Goal: Task Accomplishment & Management: Complete application form

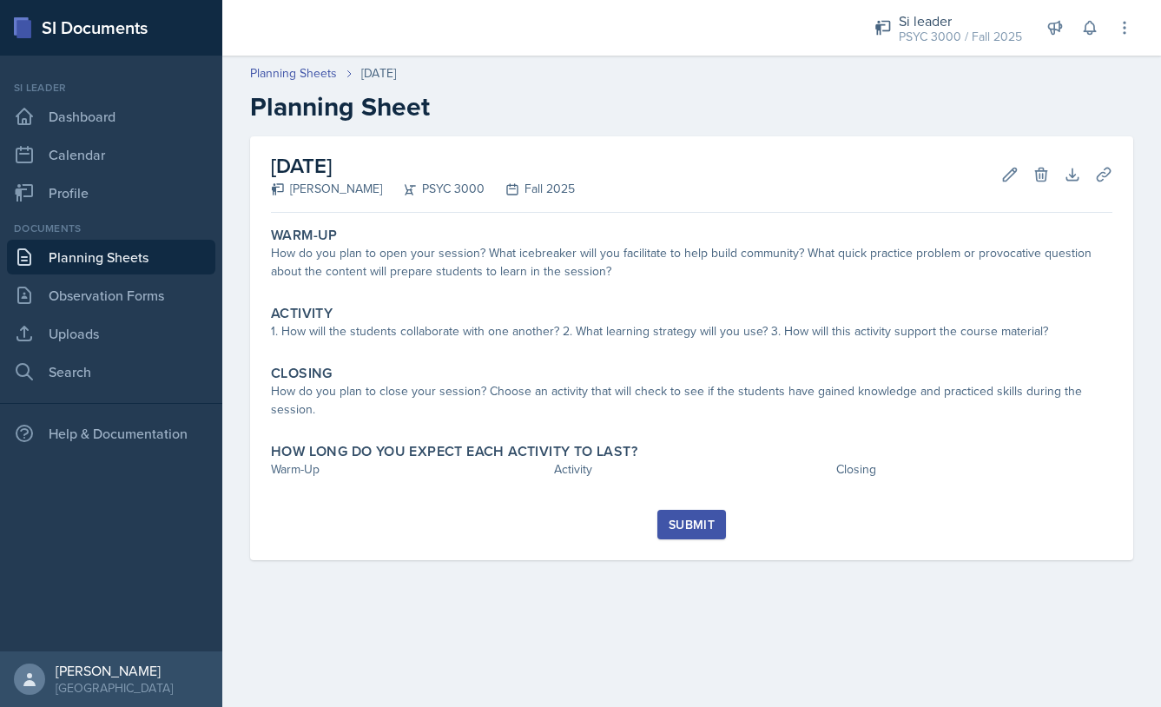
click at [128, 250] on link "Planning Sheets" at bounding box center [111, 257] width 208 height 35
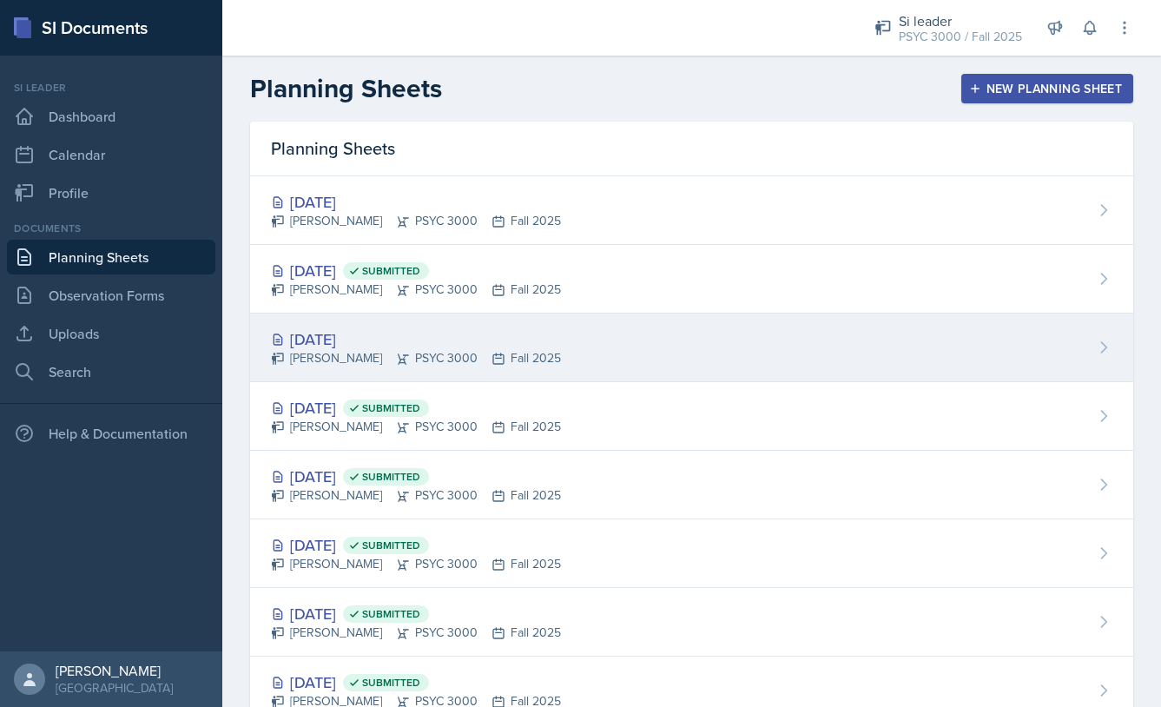
click at [389, 337] on div "[DATE]" at bounding box center [416, 338] width 290 height 23
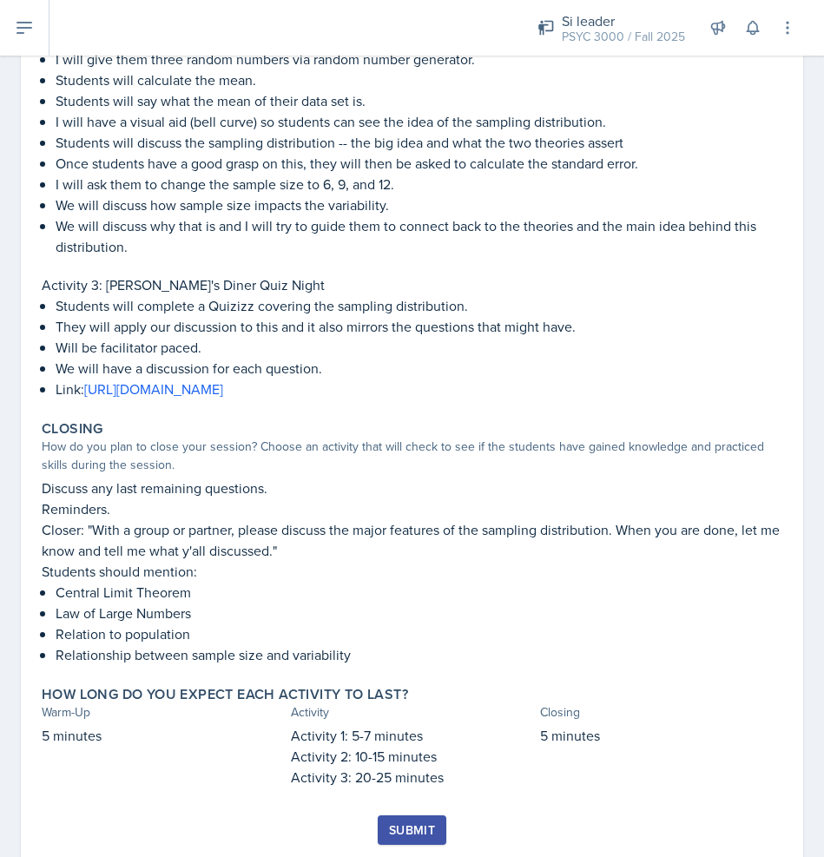
scroll to position [649, 0]
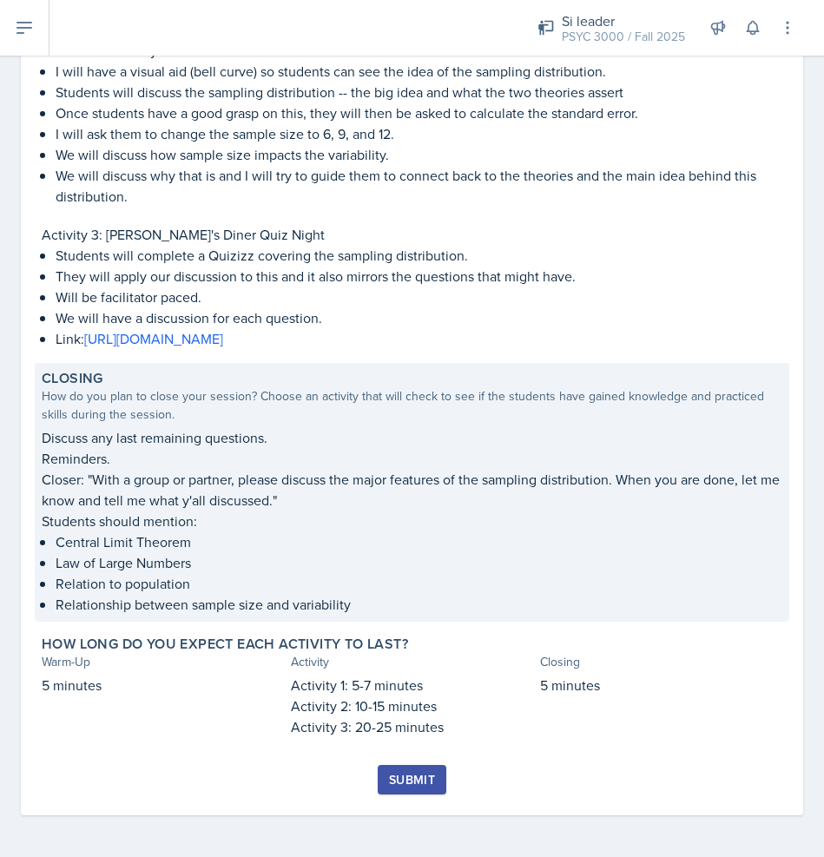
click at [315, 494] on p "Closer: "With a group or partner, please discuss the major features of the samp…" at bounding box center [412, 490] width 741 height 42
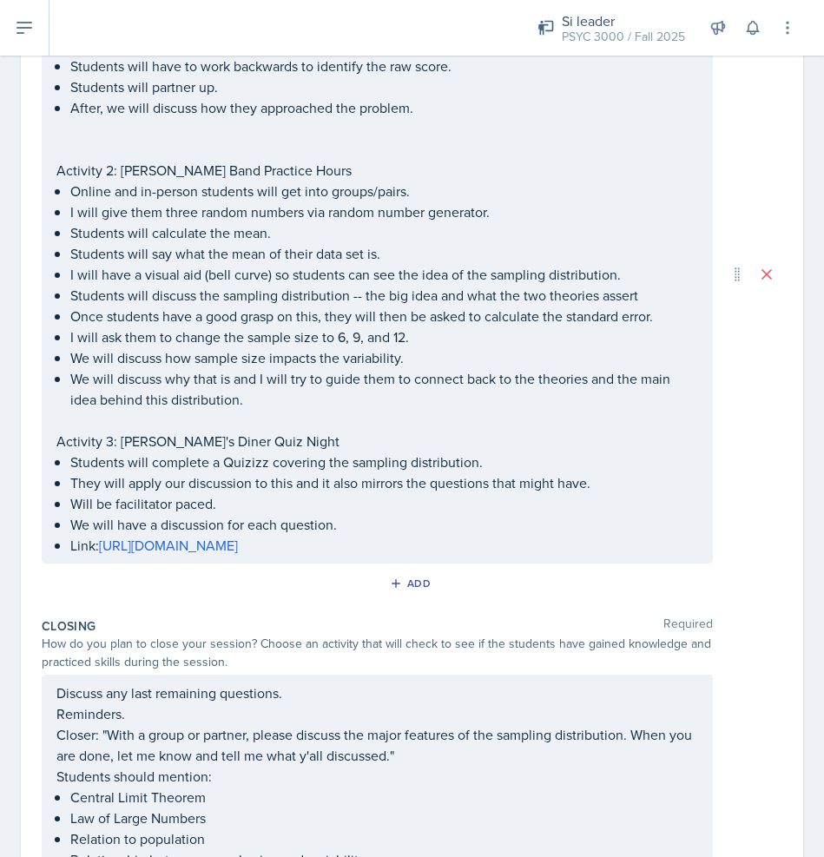
scroll to position [726, 0]
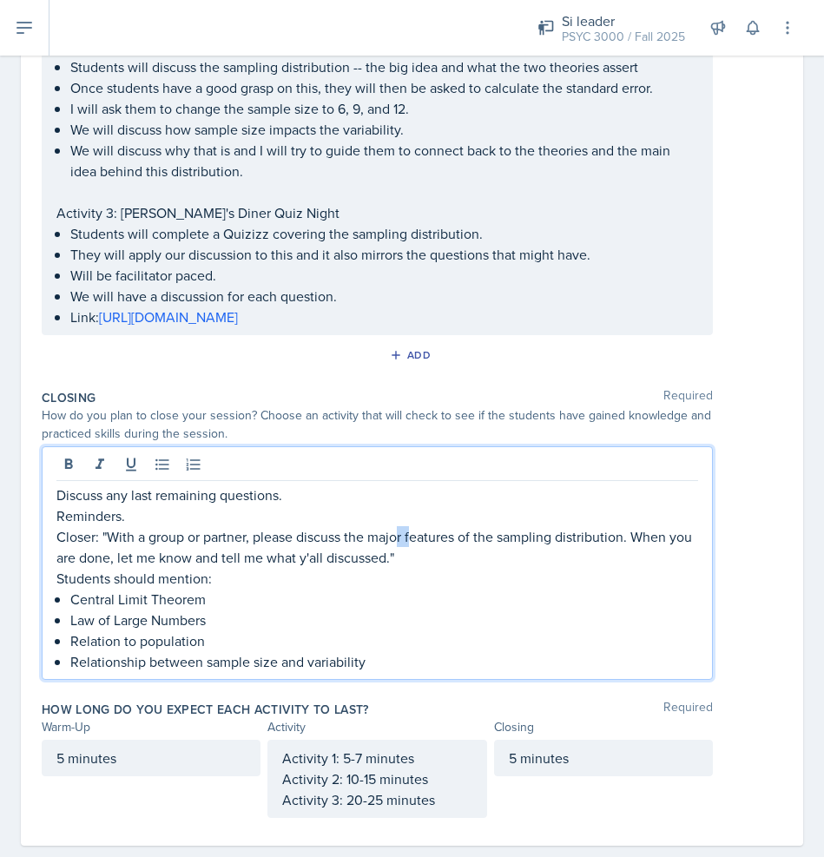
drag, startPoint x: 414, startPoint y: 529, endPoint x: 401, endPoint y: 530, distance: 13.1
click at [401, 530] on p "Closer: "With a group or partner, please discuss the major features of the samp…" at bounding box center [377, 547] width 642 height 42
click at [423, 554] on p "Closer: "With a group or partner, please discuss the major features of the samp…" at bounding box center [377, 547] width 642 height 42
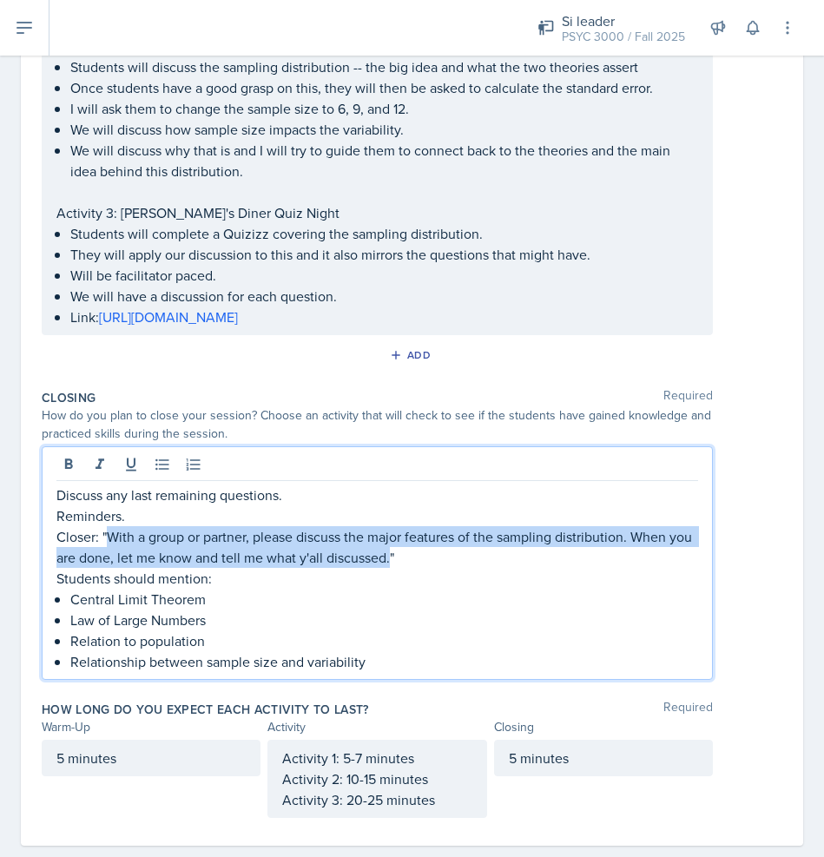
drag, startPoint x: 417, startPoint y: 559, endPoint x: 106, endPoint y: 541, distance: 311.5
click at [106, 541] on p "Closer: "With a group or partner, please discuss the major features of the samp…" at bounding box center [377, 547] width 642 height 42
copy p "With a group or partner, please discuss the major features of the sampling dist…"
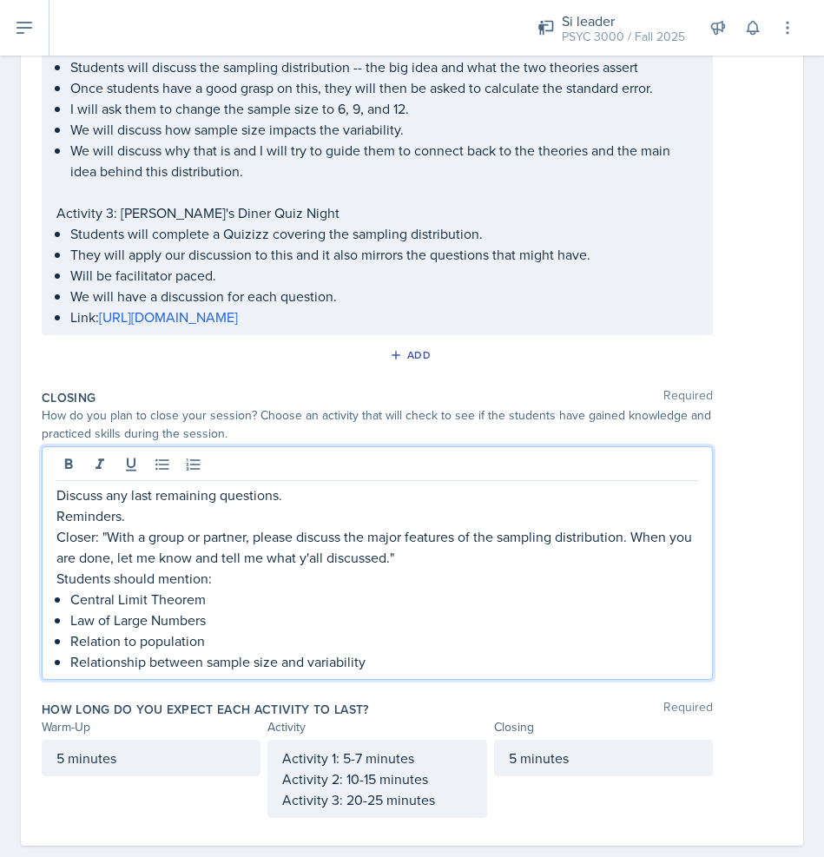
click at [344, 342] on div "Add" at bounding box center [412, 358] width 741 height 33
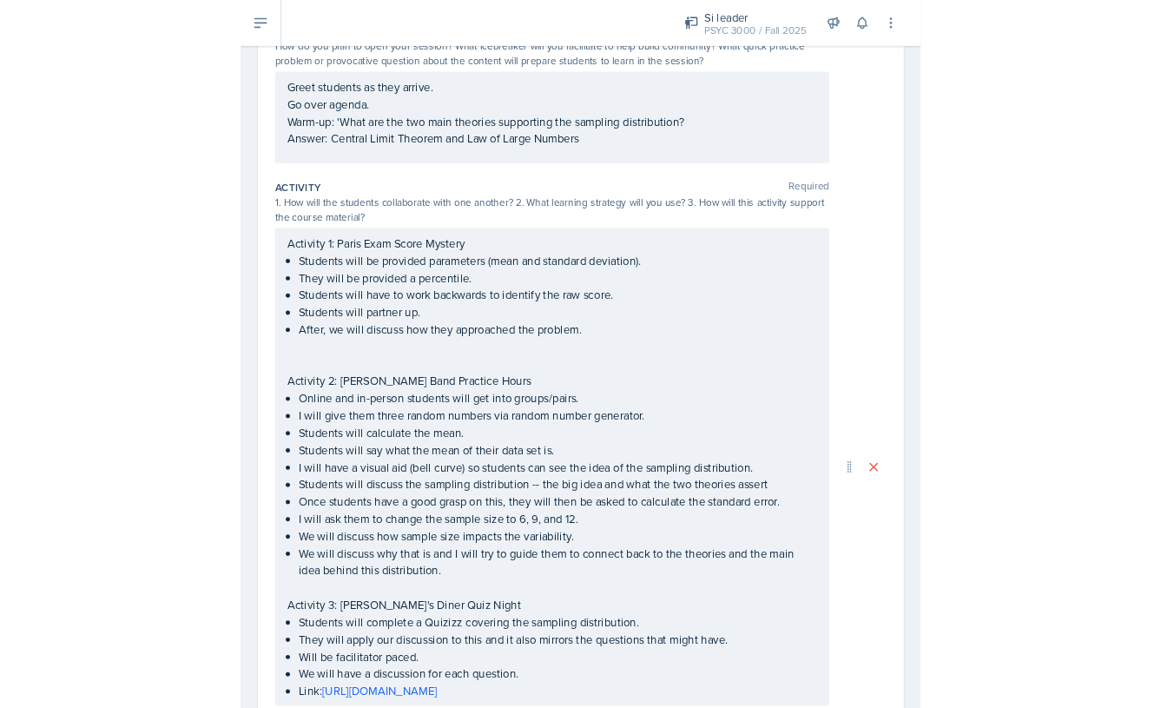
scroll to position [0, 0]
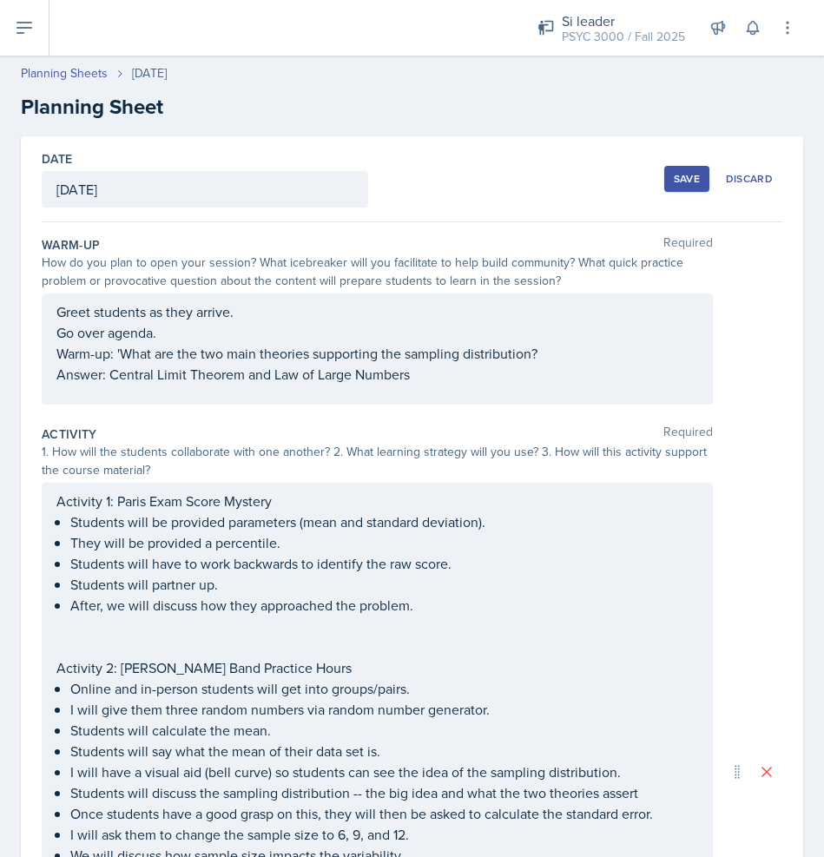
click at [677, 177] on div "Save" at bounding box center [687, 179] width 26 height 14
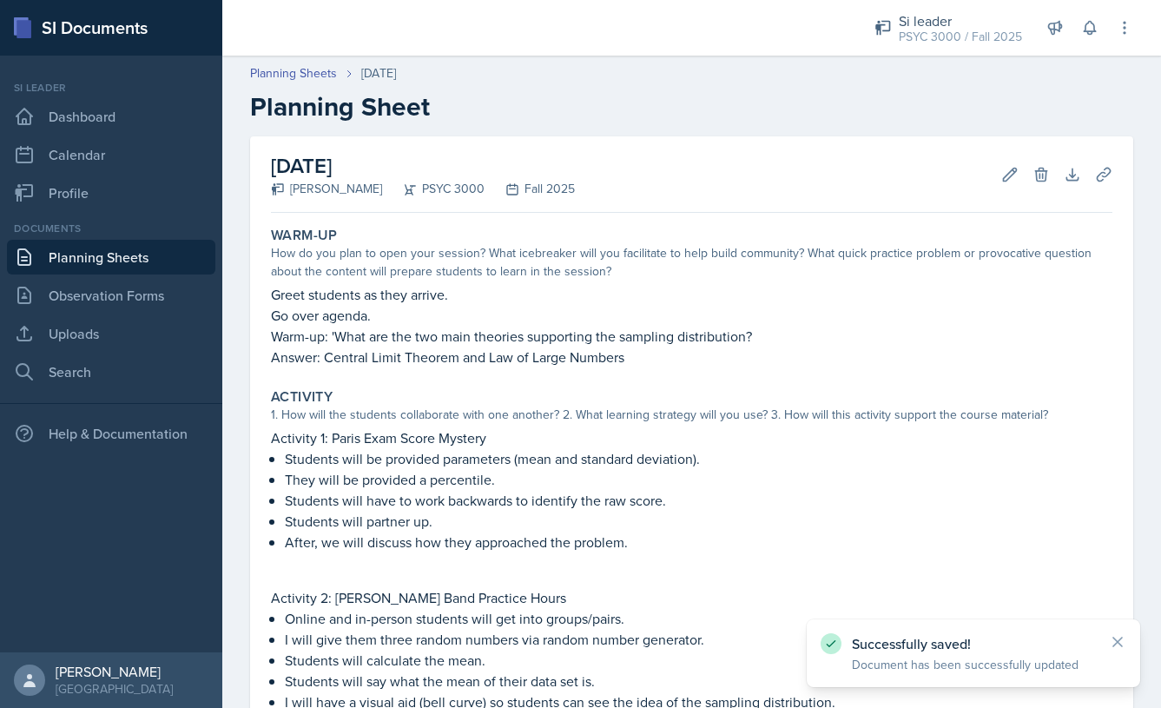
click at [80, 256] on link "Planning Sheets" at bounding box center [111, 257] width 208 height 35
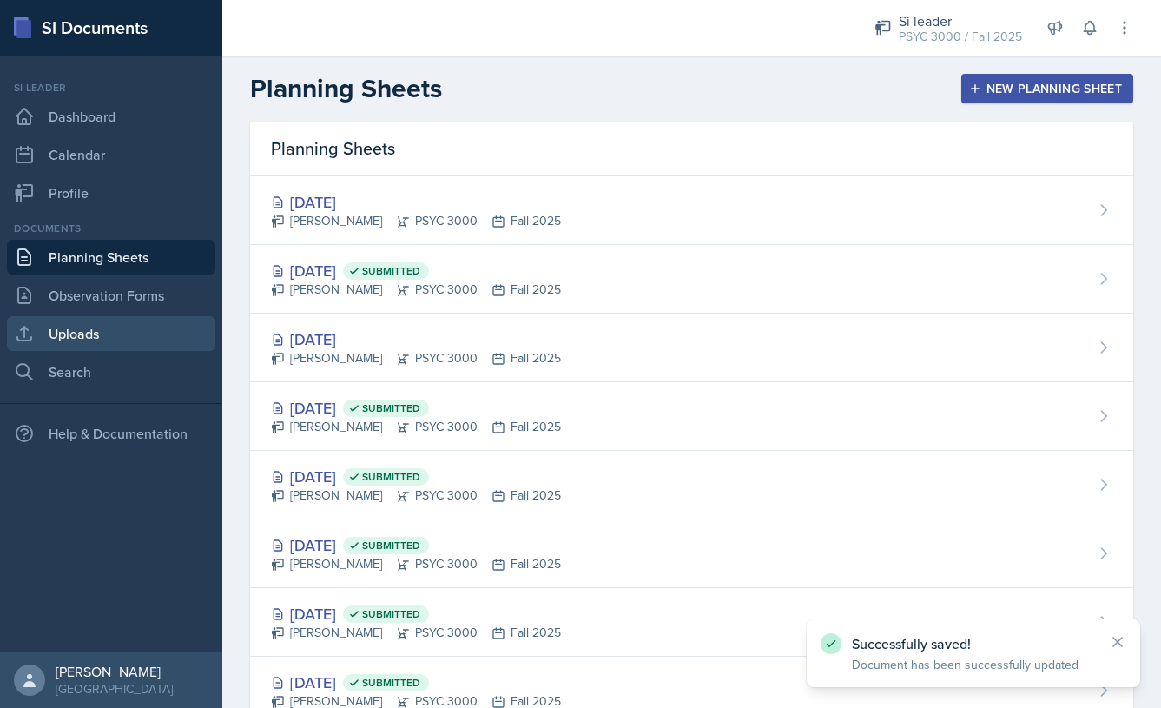
click at [126, 340] on link "Uploads" at bounding box center [111, 333] width 208 height 35
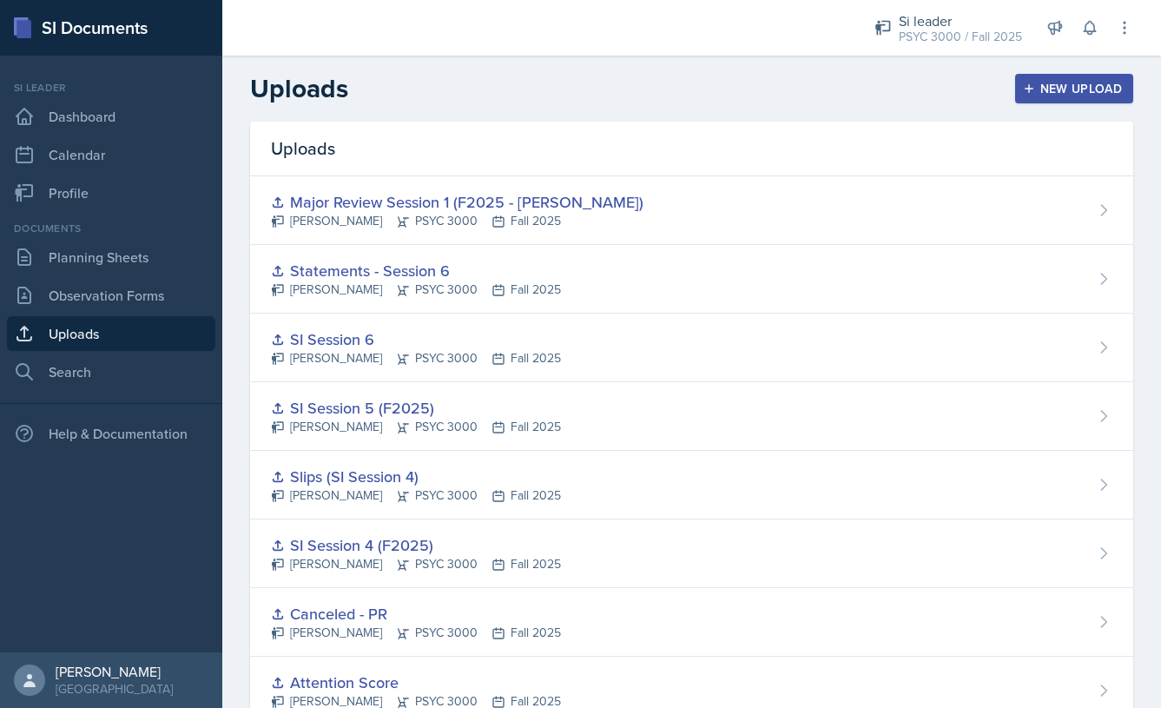
click at [1035, 76] on button "New Upload" at bounding box center [1074, 89] width 119 height 30
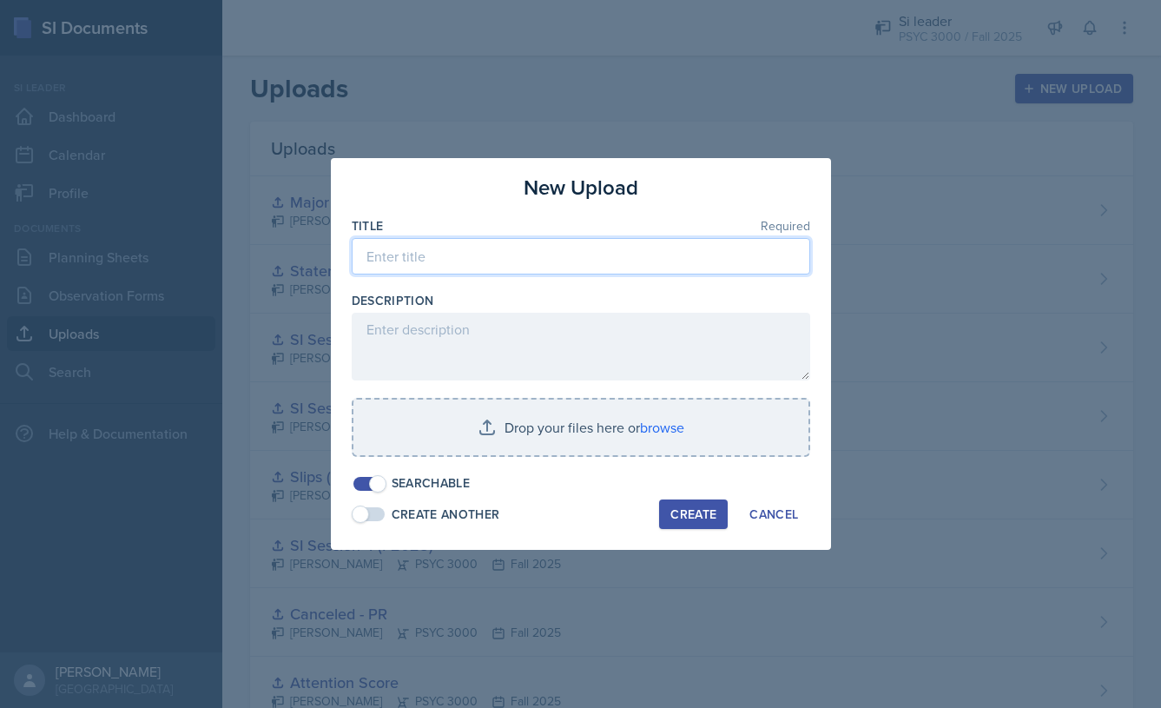
click at [610, 238] on input at bounding box center [581, 256] width 459 height 36
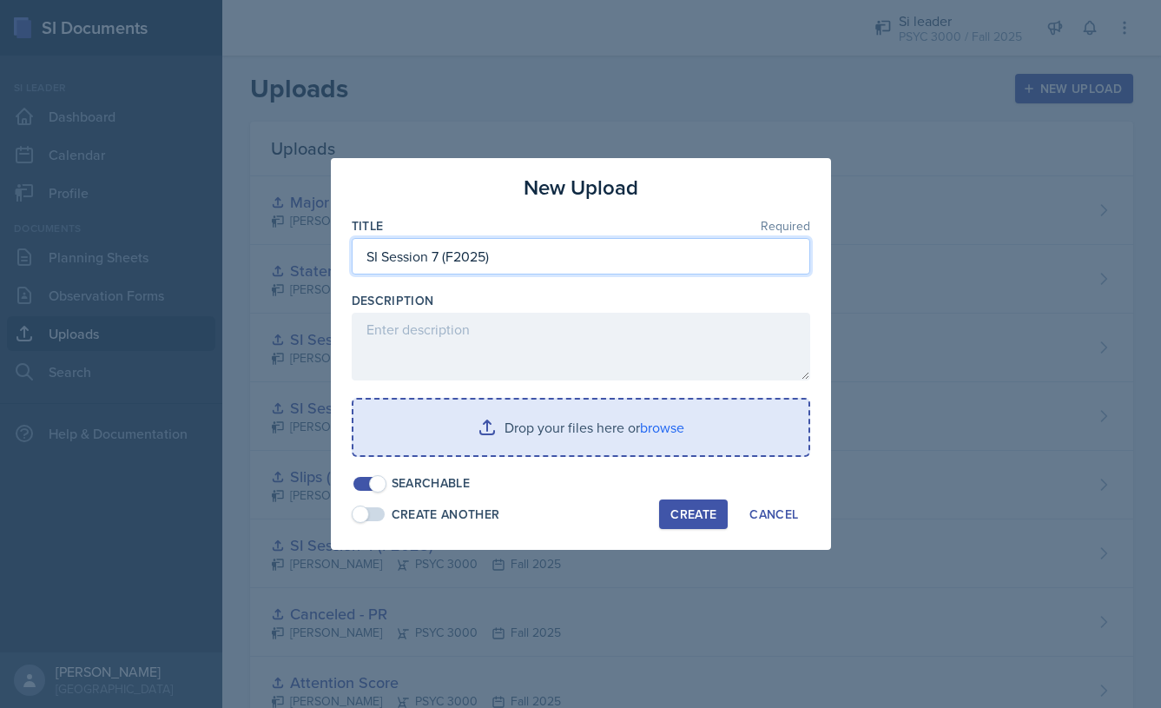
type input "SI Session 7 (F2025)"
click at [540, 420] on input "file" at bounding box center [581, 428] width 455 height 56
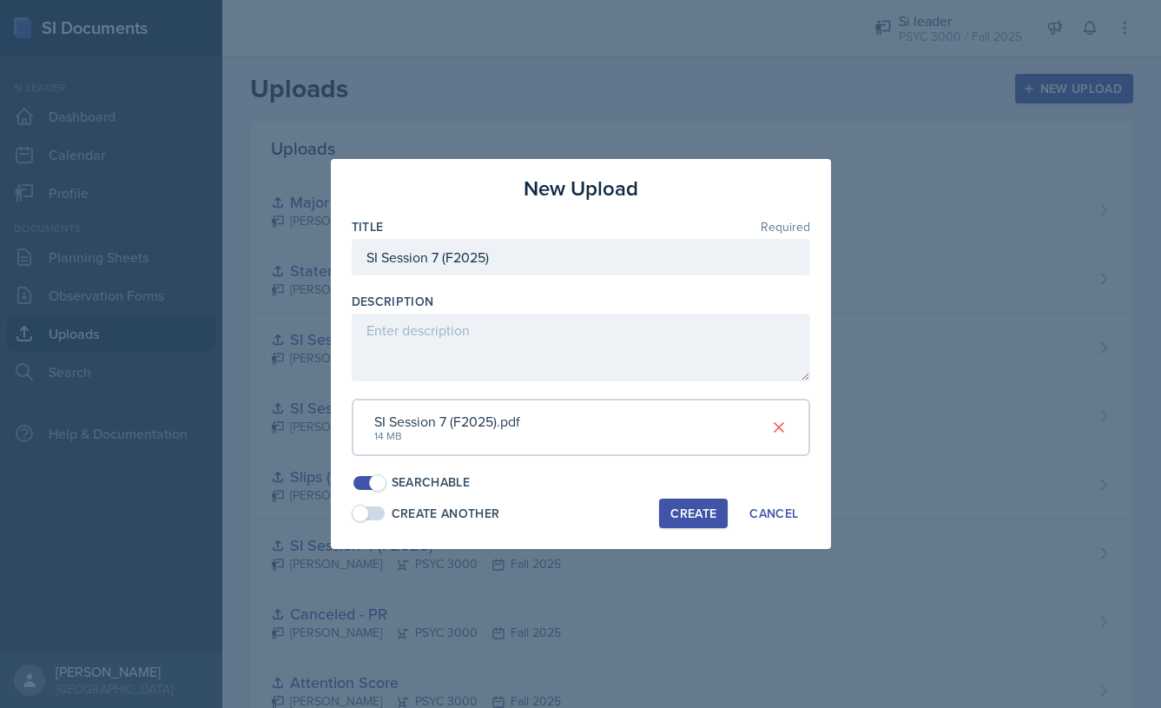
click at [672, 518] on button "Create" at bounding box center [693, 514] width 69 height 30
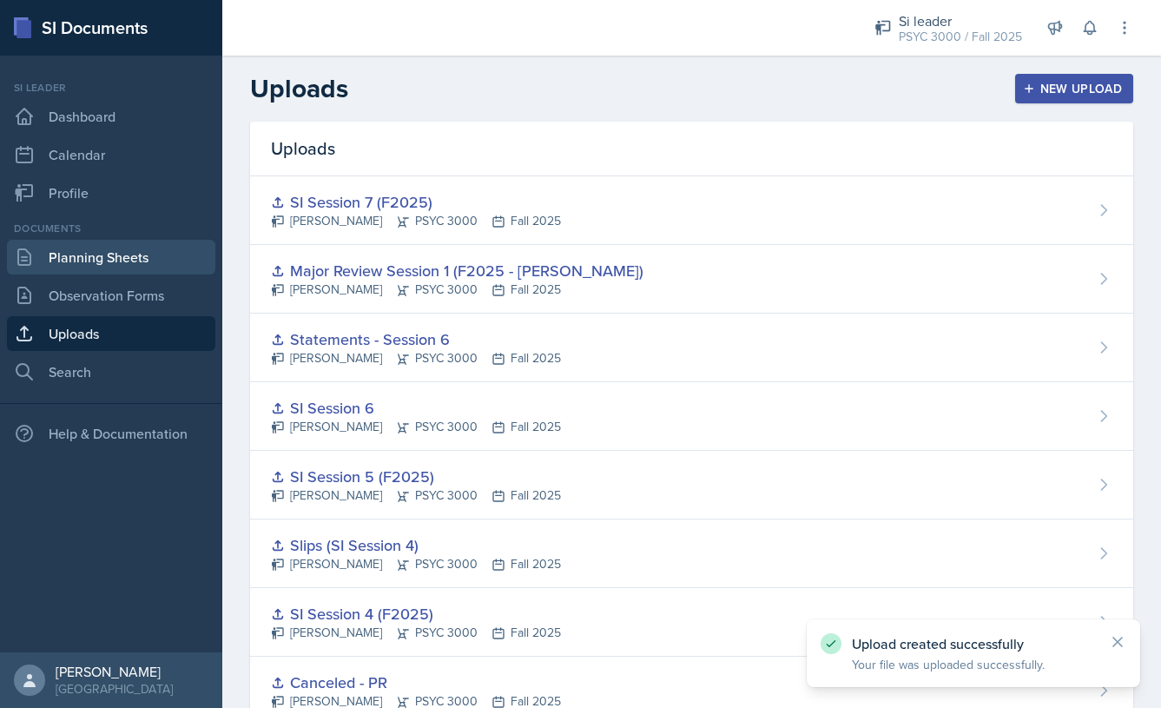
click at [149, 246] on link "Planning Sheets" at bounding box center [111, 257] width 208 height 35
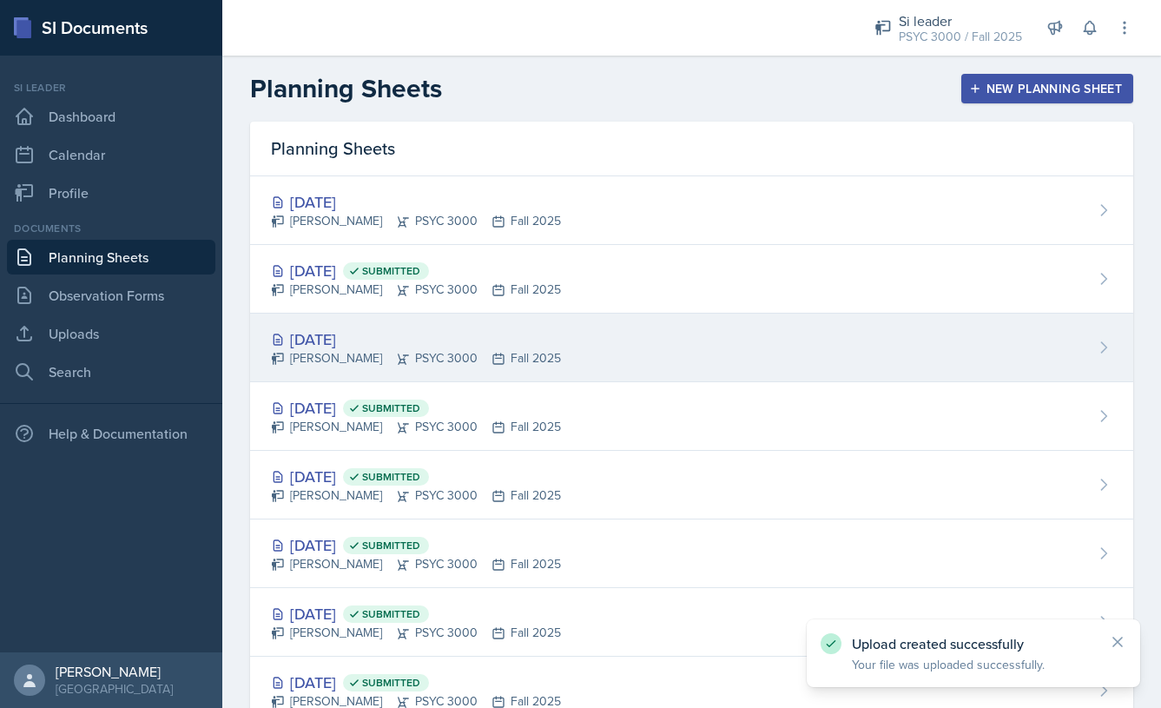
click at [347, 340] on div "[DATE]" at bounding box center [416, 338] width 290 height 23
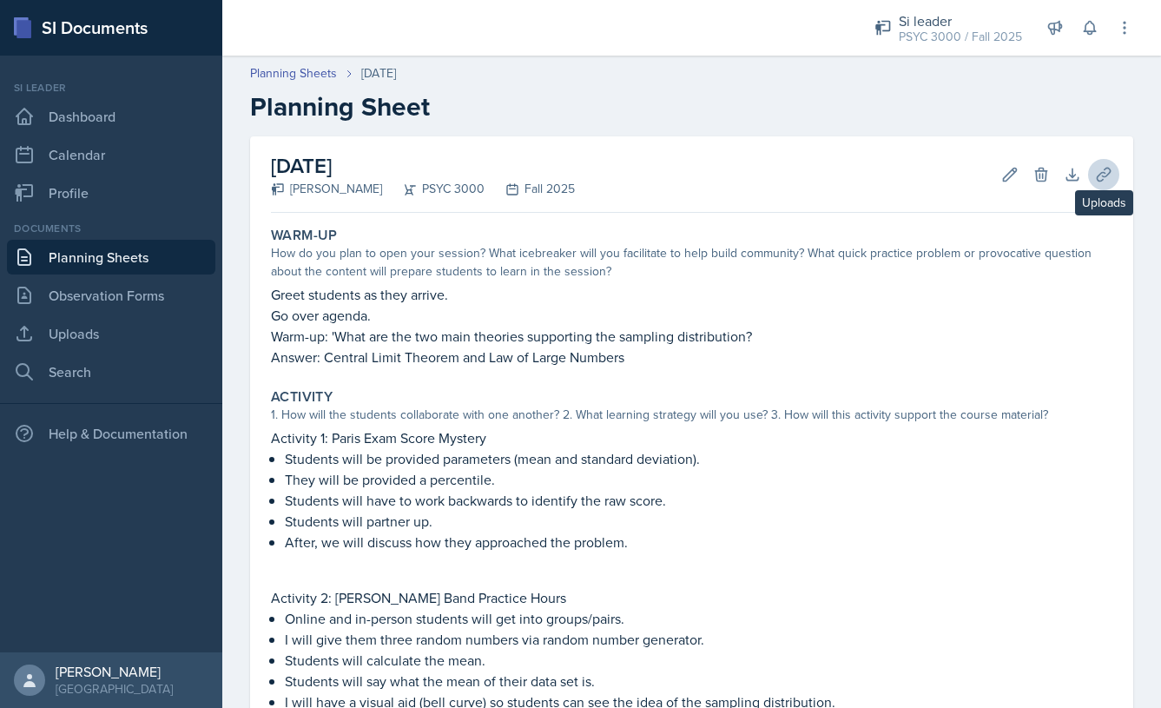
click at [1095, 170] on icon at bounding box center [1103, 174] width 17 height 17
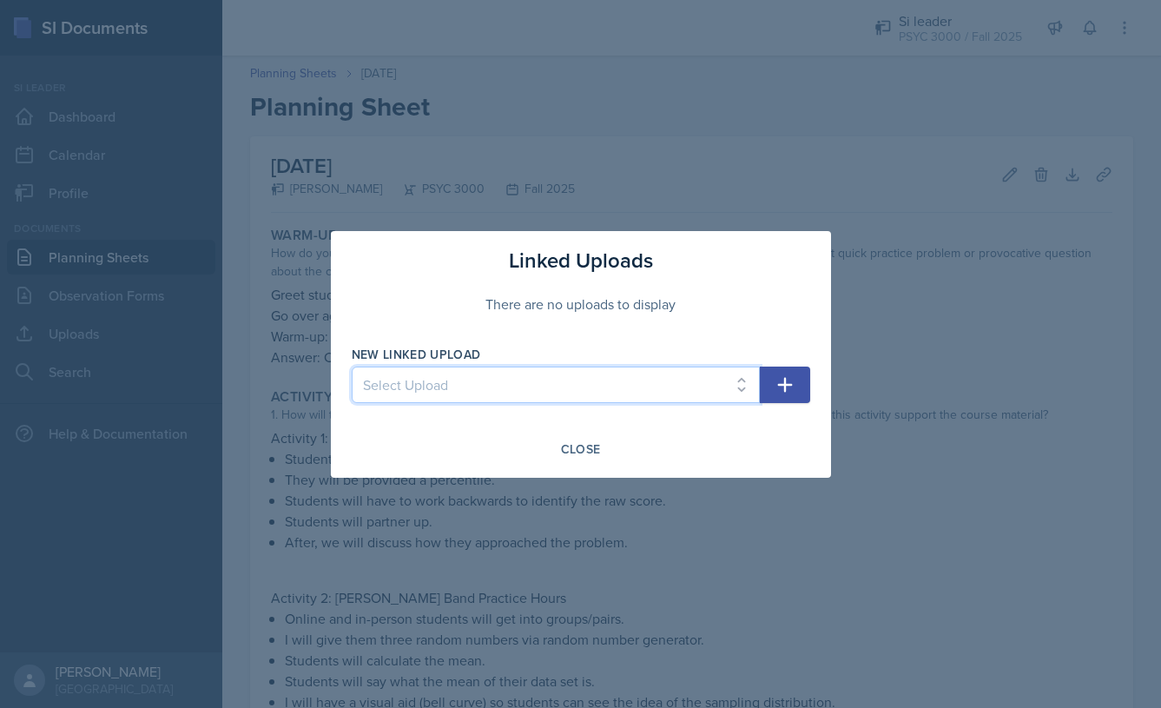
select select "14446991-f91a-4c35-850e-a504622e33c5"
click at [778, 387] on icon "button" at bounding box center [785, 384] width 21 height 21
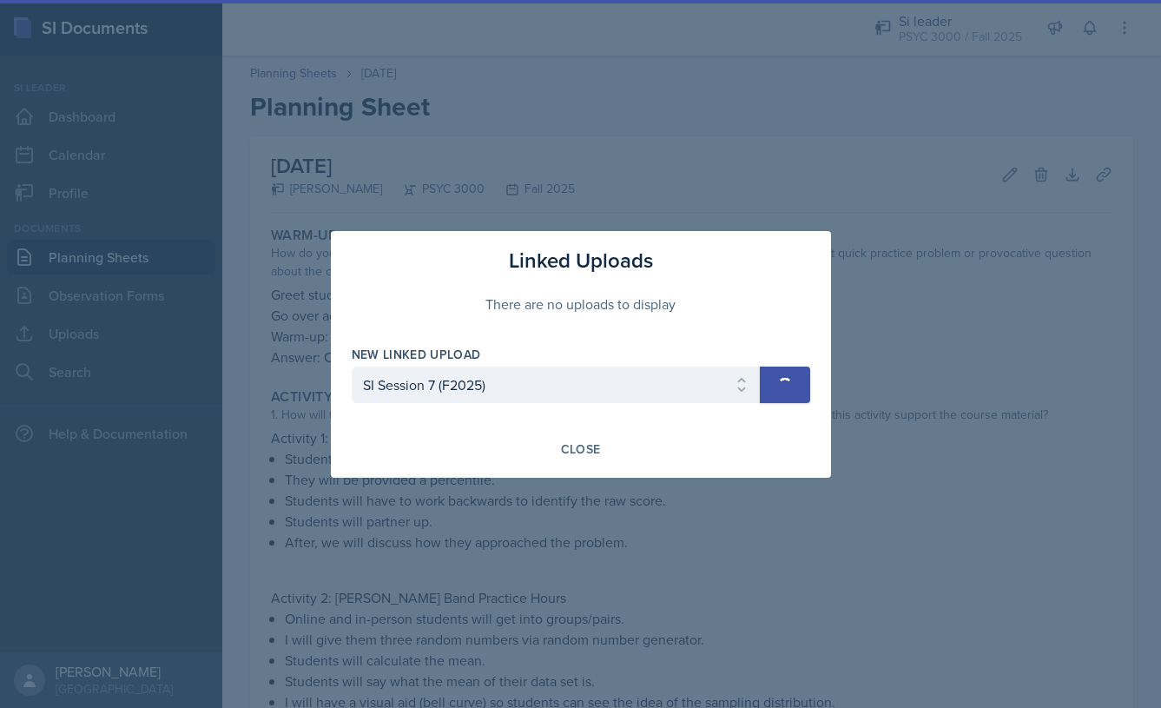
select select
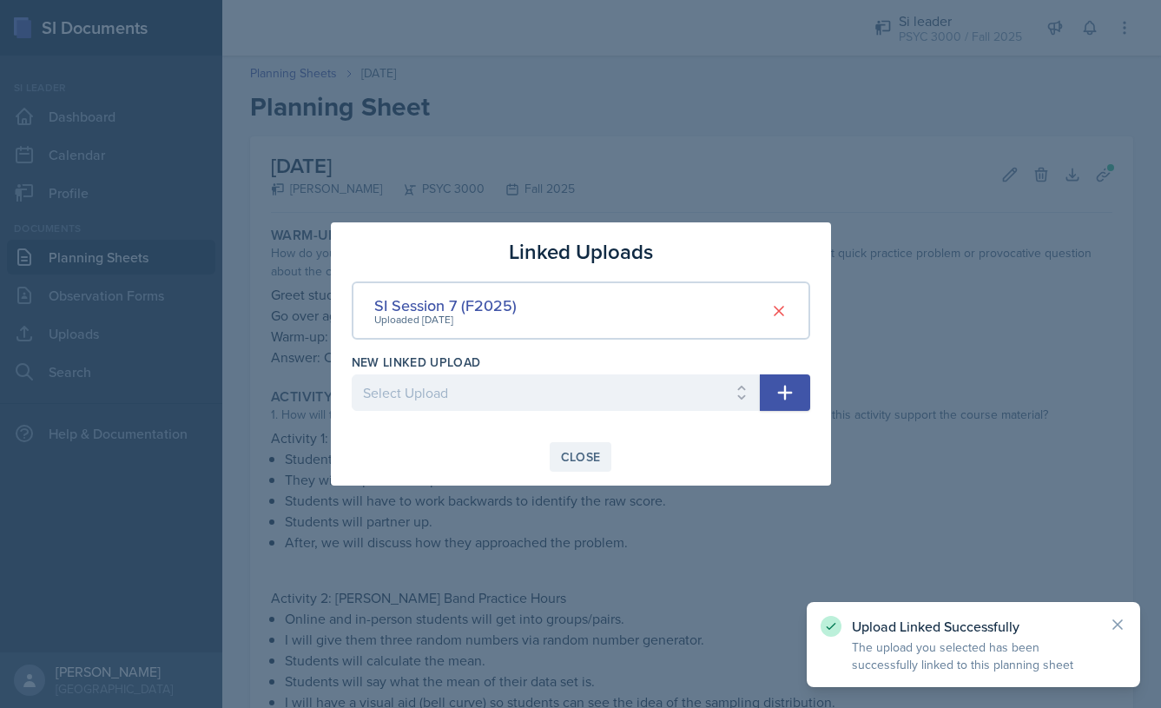
click at [577, 460] on div "Close" at bounding box center [581, 457] width 40 height 14
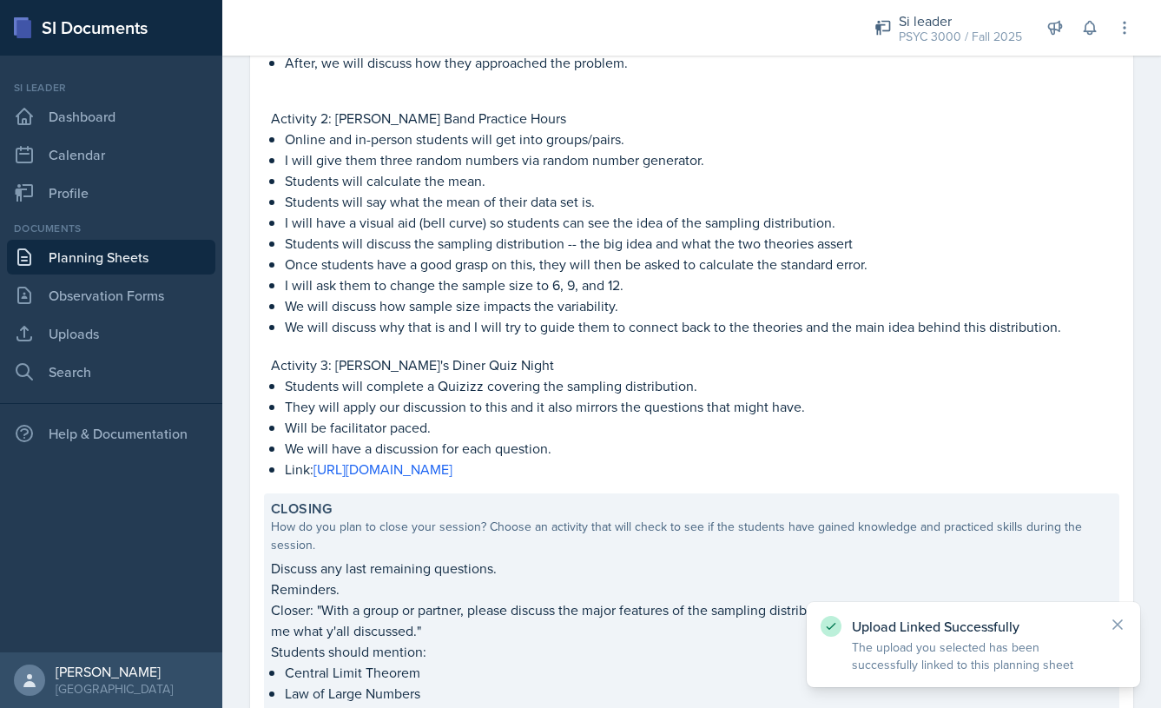
scroll to position [759, 0]
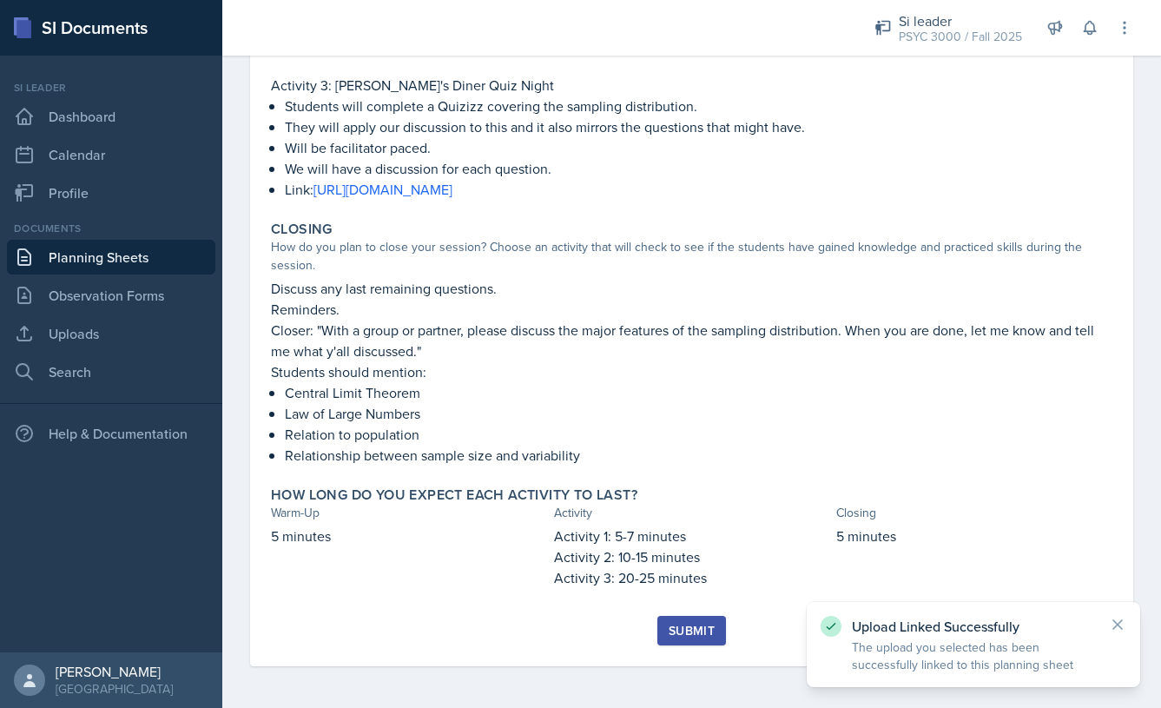
click at [682, 624] on div "Submit" at bounding box center [692, 631] width 46 height 14
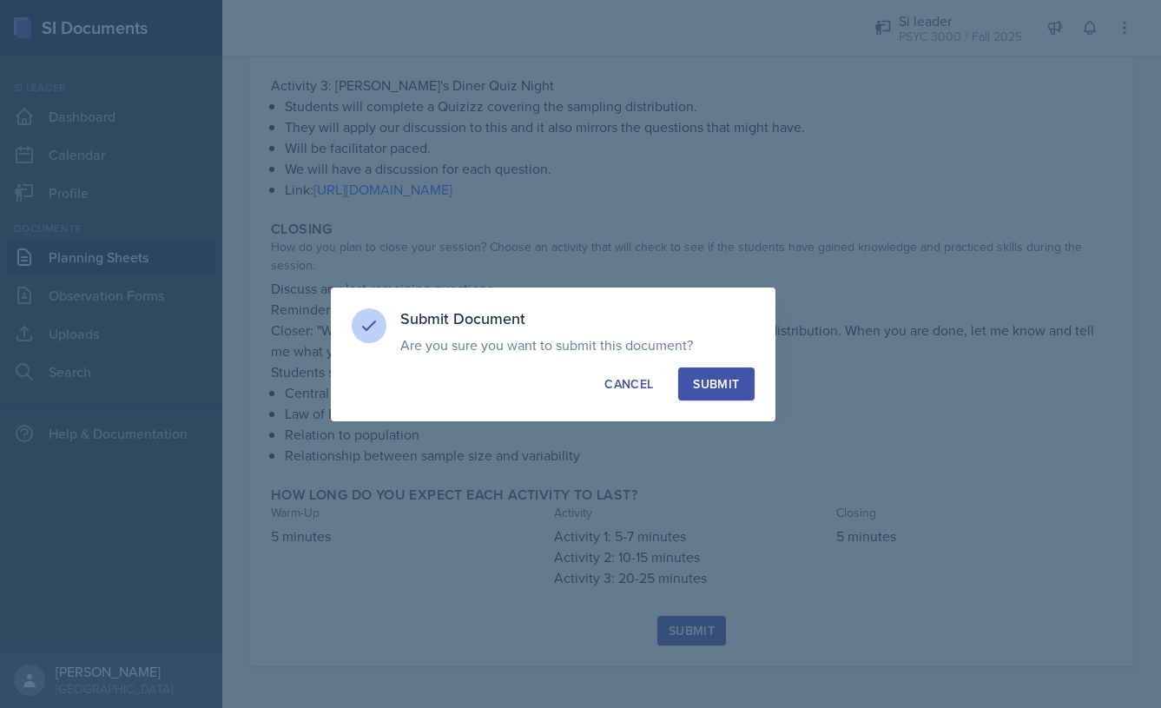
click at [726, 394] on button "Submit" at bounding box center [716, 383] width 76 height 33
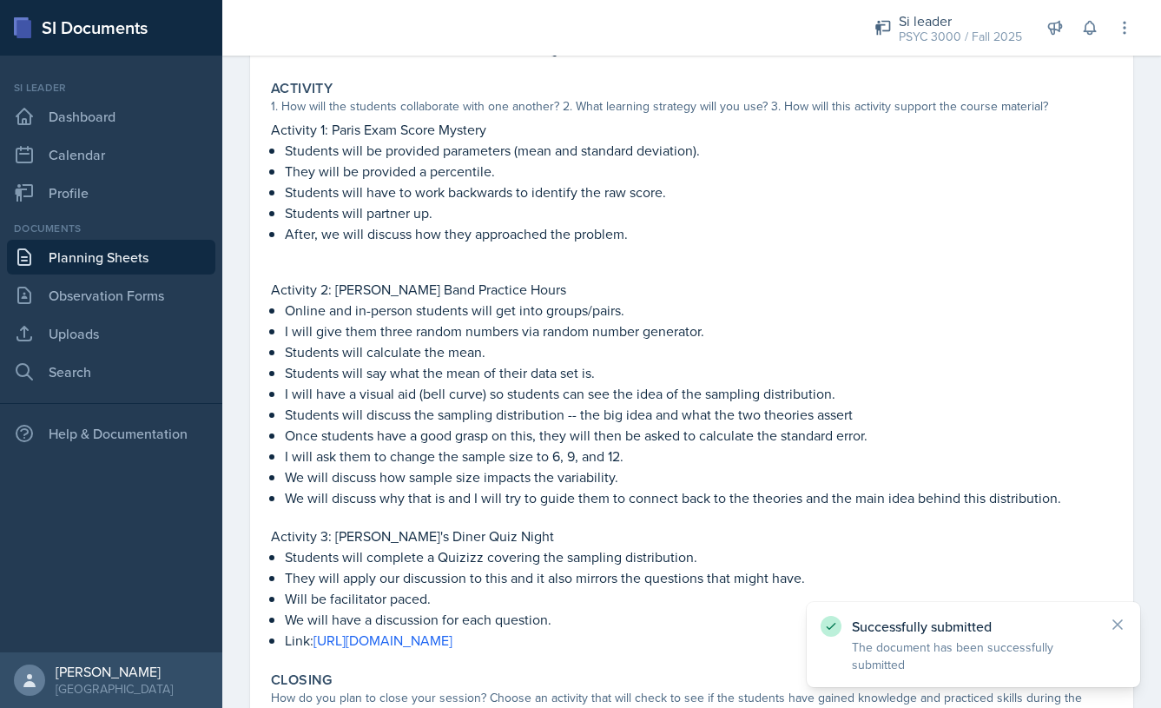
scroll to position [0, 0]
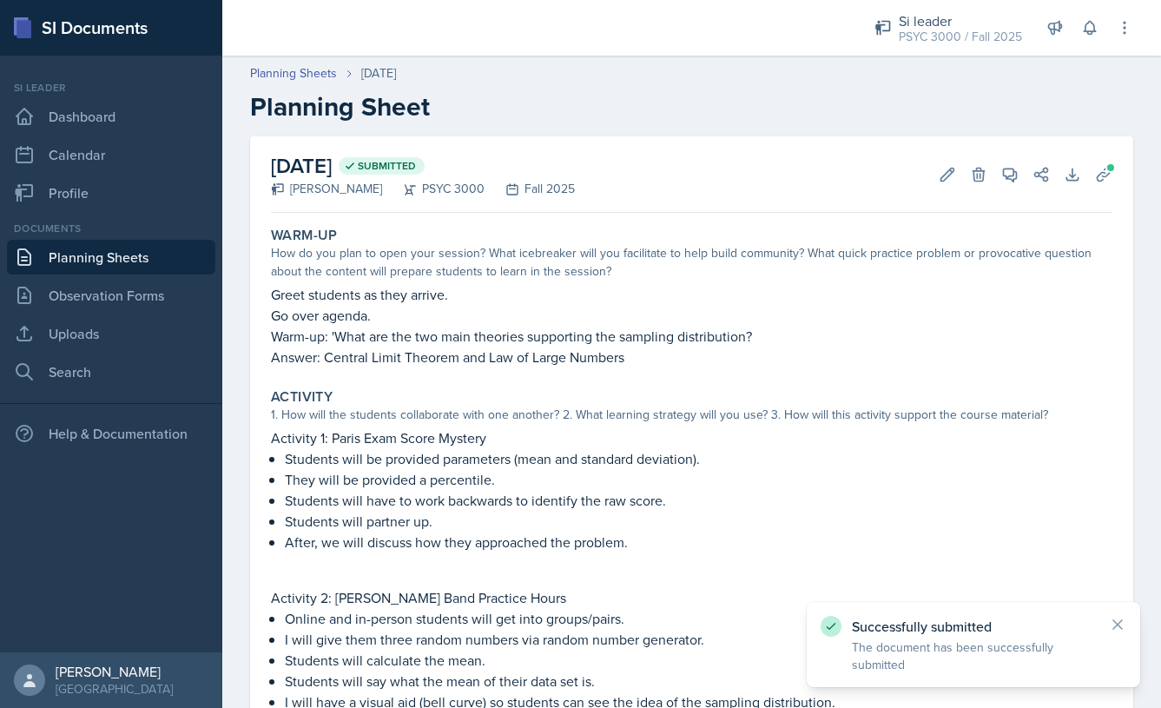
click at [168, 248] on link "Planning Sheets" at bounding box center [111, 257] width 208 height 35
